Goal: Task Accomplishment & Management: Use online tool/utility

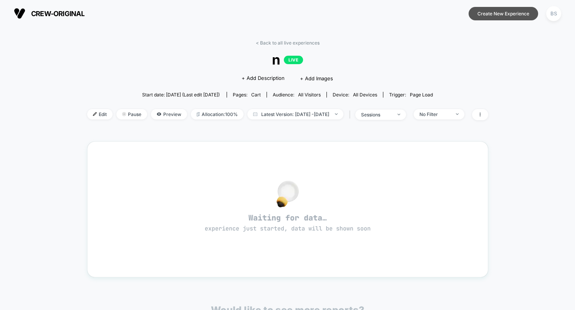
click at [515, 14] on button "Create New Experience" at bounding box center [502, 13] width 69 height 13
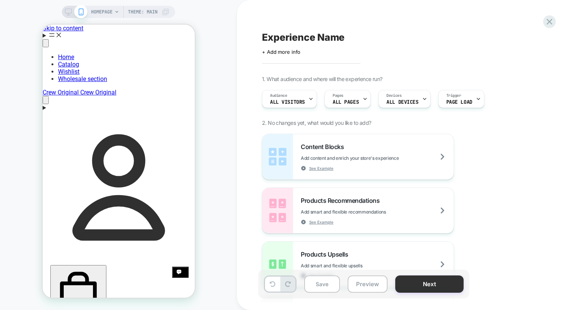
click at [447, 288] on button "Next" at bounding box center [429, 283] width 68 height 17
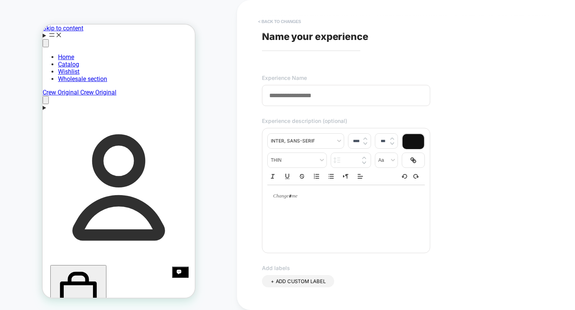
click at [271, 23] on button "< Back to changes" at bounding box center [279, 21] width 51 height 12
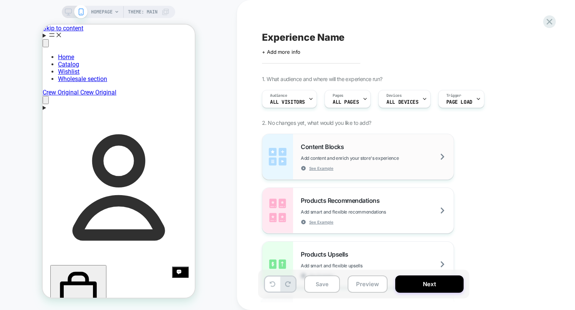
click at [390, 161] on div "Content Blocks Add content and enrich your store's experience See Example" at bounding box center [377, 157] width 153 height 28
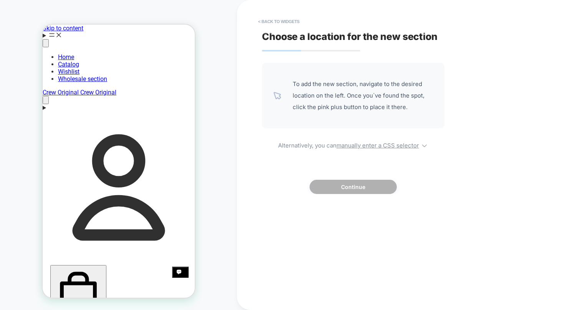
click at [293, 99] on span "To add the new section, navigate to the desired location on the left. Once you`…" at bounding box center [363, 95] width 140 height 35
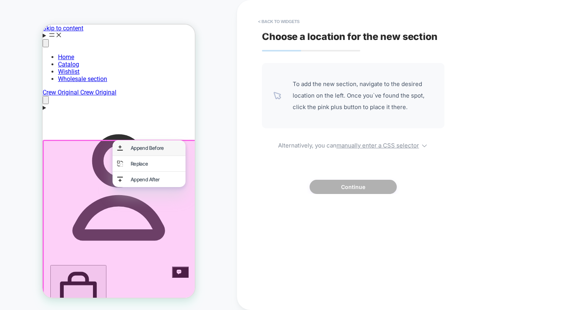
click at [146, 154] on div "Append Before" at bounding box center [148, 147] width 73 height 15
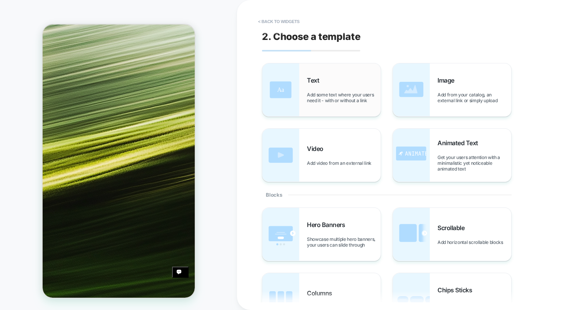
scroll to position [313, 0]
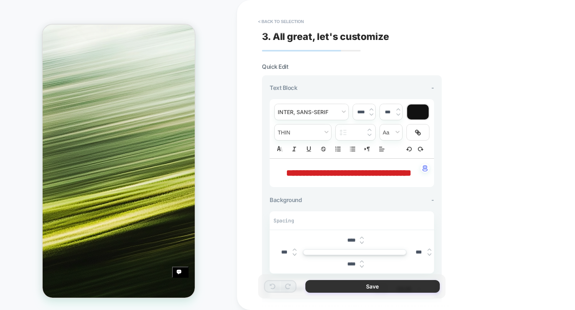
click at [0, 0] on button "Save" at bounding box center [0, 0] width 0 height 0
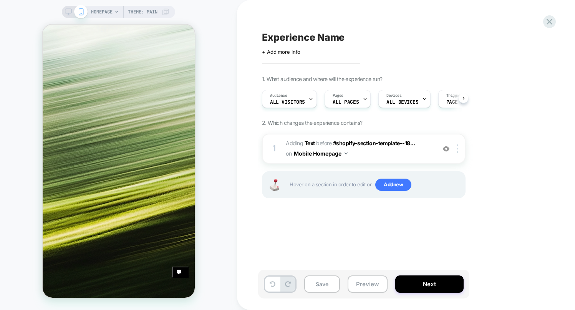
scroll to position [0, 0]
click at [0, 0] on button "Next" at bounding box center [0, 0] width 0 height 0
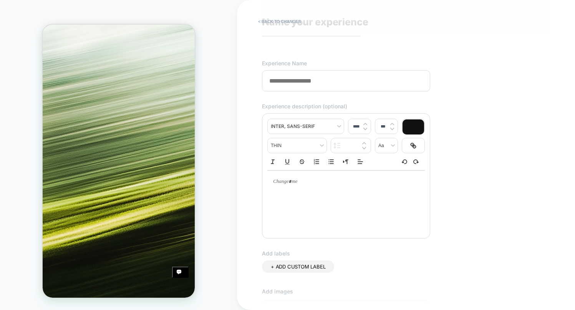
scroll to position [0, 0]
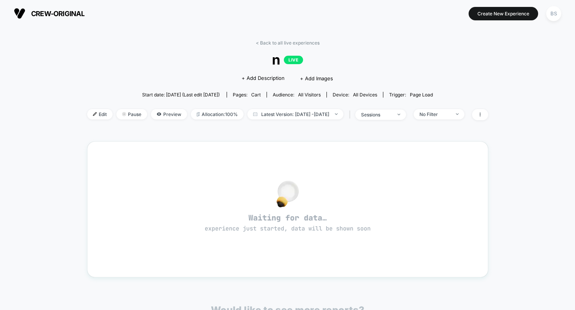
click at [19, 13] on img at bounding box center [20, 14] width 12 height 12
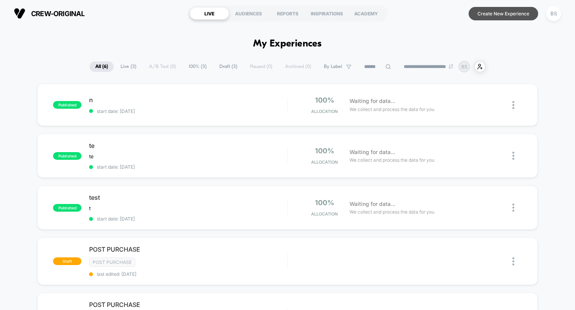
click at [497, 12] on button "Create New Experience" at bounding box center [502, 13] width 69 height 13
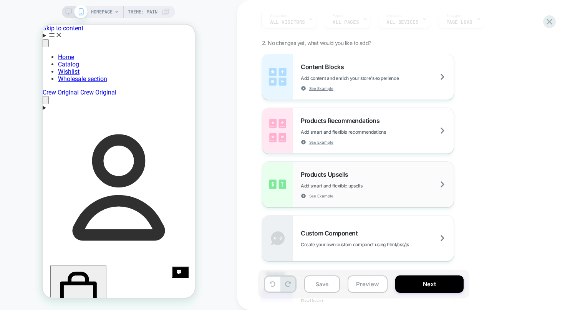
scroll to position [84, 0]
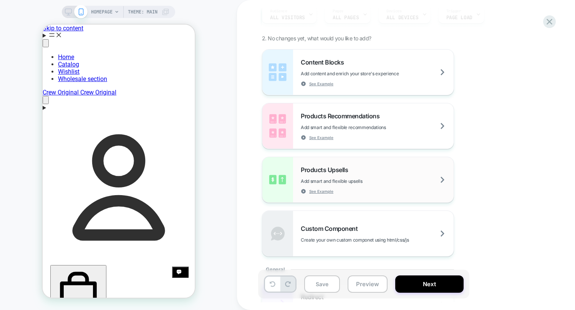
click at [375, 178] on span "Add smart and flexible upsells" at bounding box center [351, 181] width 100 height 6
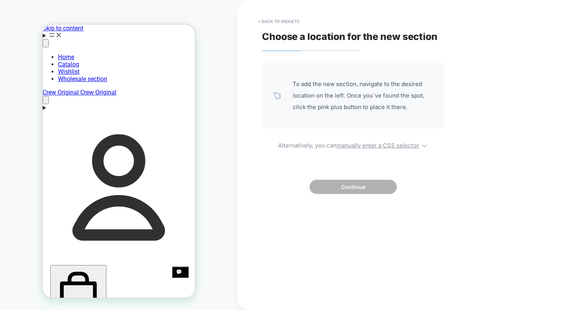
scroll to position [0, 0]
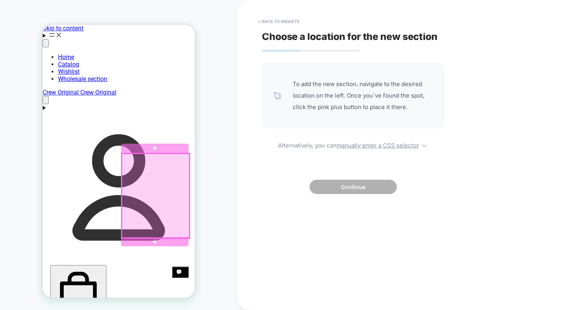
click at [144, 213] on div at bounding box center [155, 196] width 68 height 84
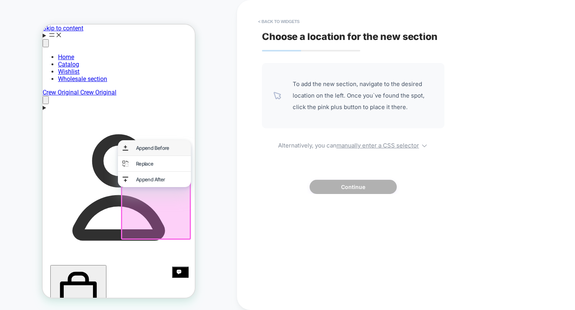
click at [155, 150] on div "Append Before" at bounding box center [161, 148] width 50 height 6
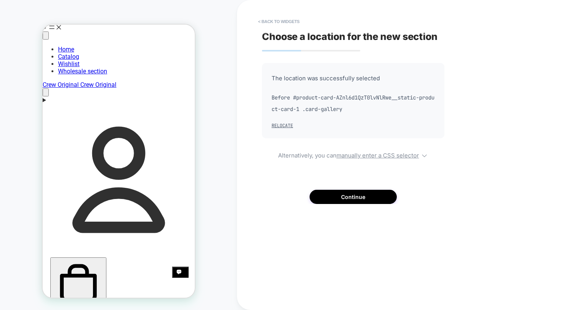
scroll to position [8, 0]
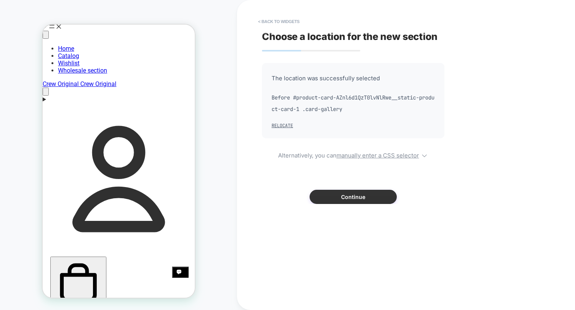
click at [340, 198] on button "Continue" at bounding box center [352, 197] width 87 height 14
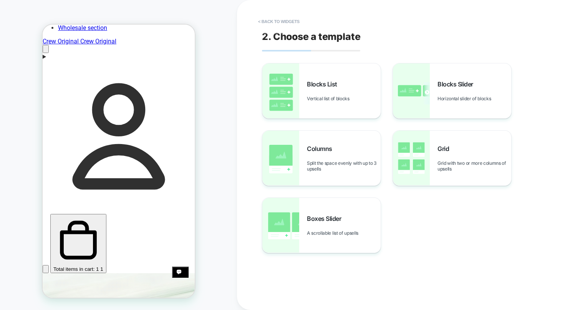
scroll to position [0, 0]
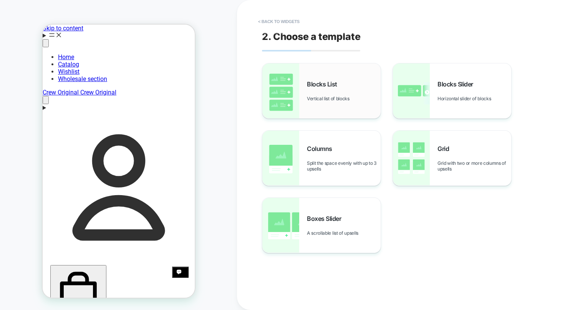
click at [303, 100] on div "Blocks List Vertical list of blocks" at bounding box center [321, 90] width 118 height 55
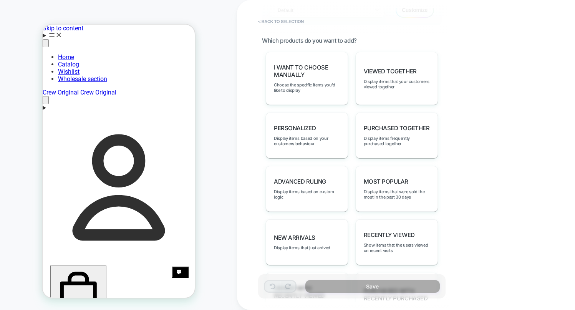
scroll to position [360, 0]
click at [388, 191] on span "Display items that were sold the most in the past 30 days" at bounding box center [397, 195] width 66 height 11
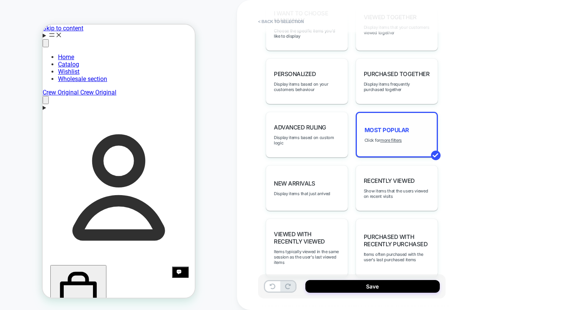
scroll to position [422, 0]
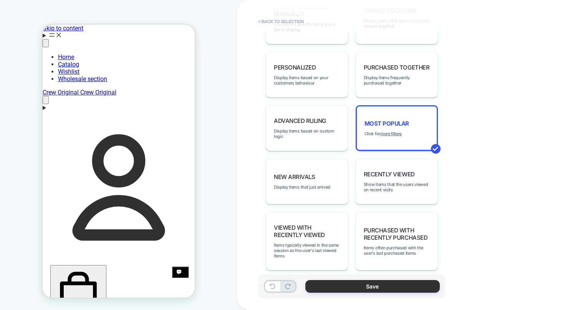
click at [378, 286] on button "Save" at bounding box center [372, 286] width 134 height 13
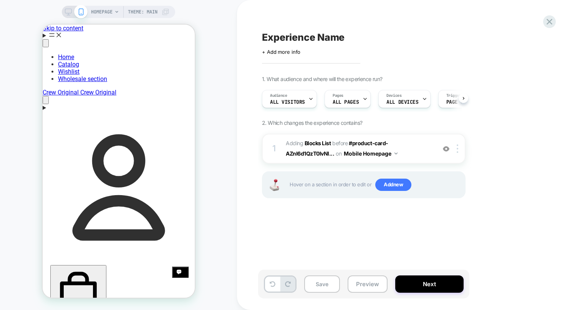
scroll to position [0, 0]
click at [408, 281] on button "Next" at bounding box center [429, 283] width 68 height 17
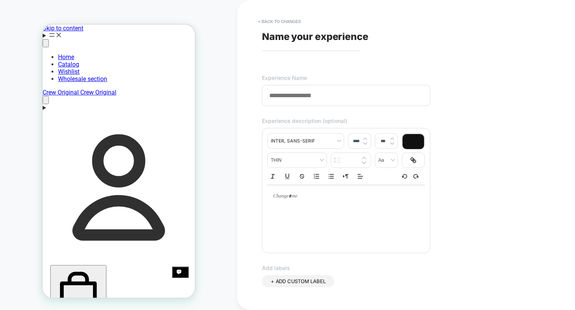
click at [344, 104] on input at bounding box center [346, 95] width 168 height 21
click at [275, 91] on input "**********" at bounding box center [346, 95] width 168 height 21
type input "**********"
click at [288, 203] on div at bounding box center [345, 196] width 157 height 22
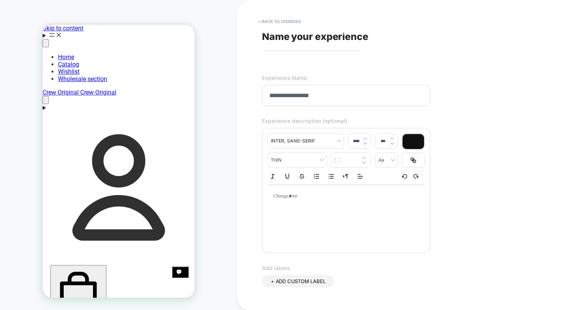
type input "****"
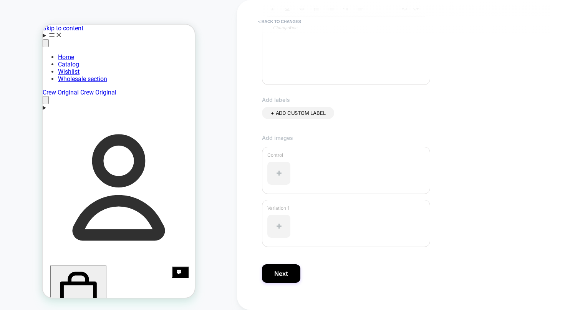
scroll to position [171, 0]
click at [283, 263] on button "Next" at bounding box center [281, 270] width 38 height 18
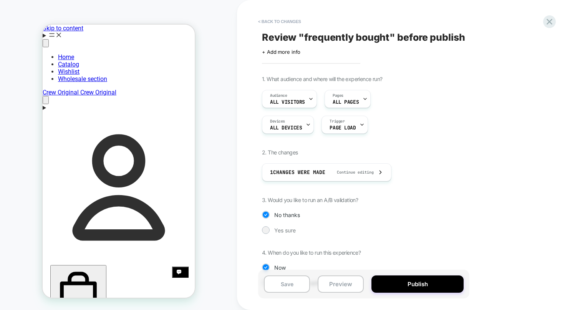
scroll to position [26, 0]
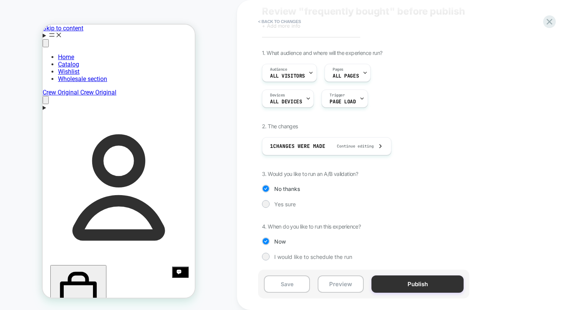
click at [398, 281] on button "Publish" at bounding box center [417, 283] width 92 height 17
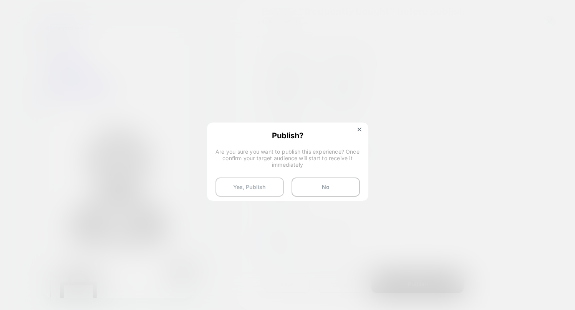
click at [261, 190] on button "Yes, Publish" at bounding box center [249, 186] width 68 height 19
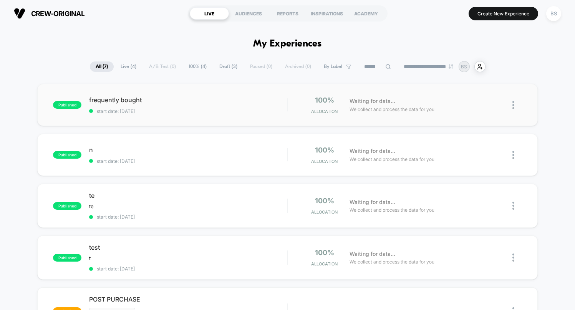
click at [512, 106] on img at bounding box center [513, 105] width 2 height 8
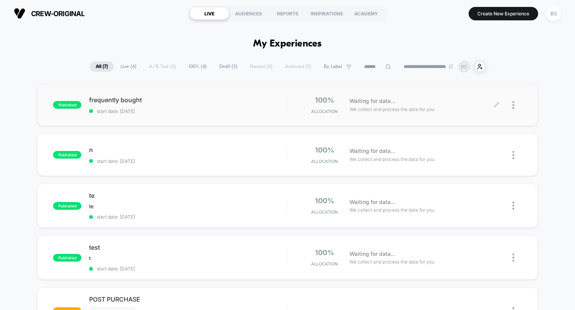
click at [515, 105] on div at bounding box center [517, 105] width 10 height 18
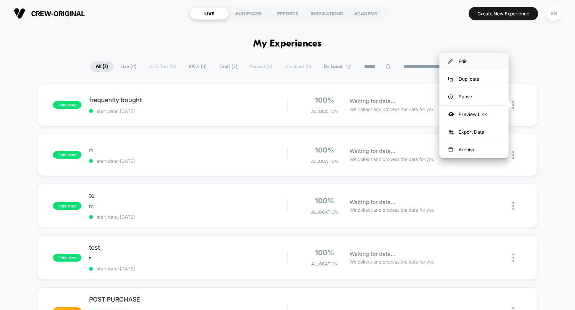
click at [476, 59] on div "Edit" at bounding box center [473, 61] width 69 height 17
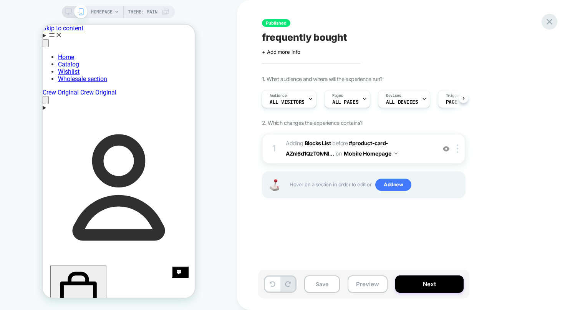
click at [552, 25] on icon at bounding box center [549, 22] width 10 height 10
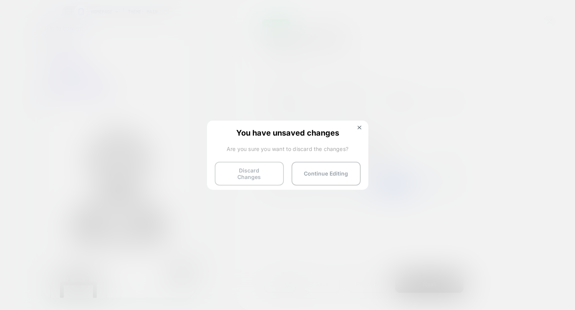
click at [263, 174] on button "Discard Changes" at bounding box center [249, 174] width 69 height 24
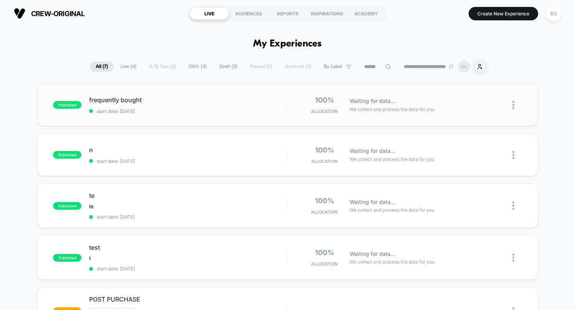
click at [512, 102] on img at bounding box center [513, 105] width 2 height 8
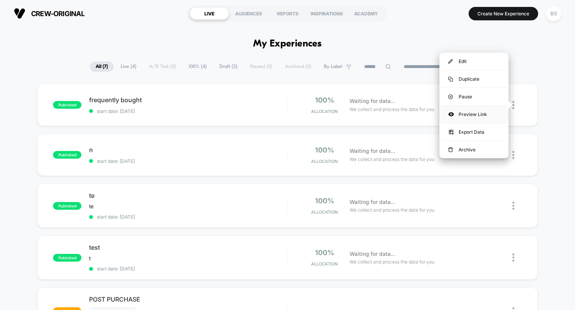
click at [479, 116] on div "Preview Link" at bounding box center [473, 114] width 69 height 17
